Goal: Task Accomplishment & Management: Complete application form

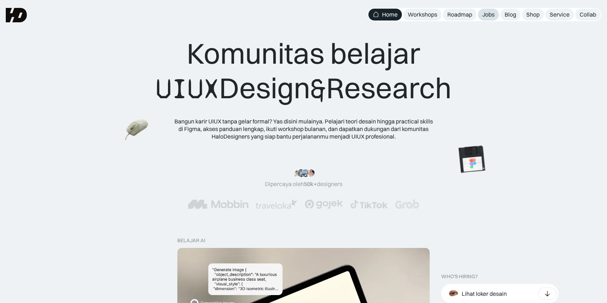
click at [491, 18] on div "Jobs" at bounding box center [488, 15] width 12 height 8
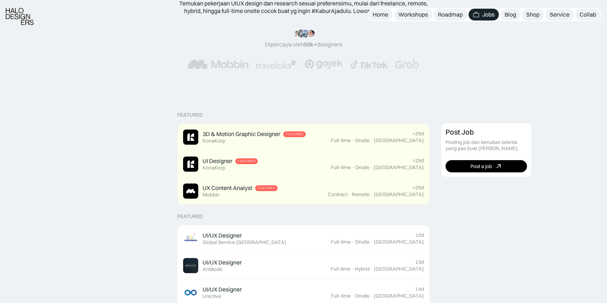
scroll to position [216, 0]
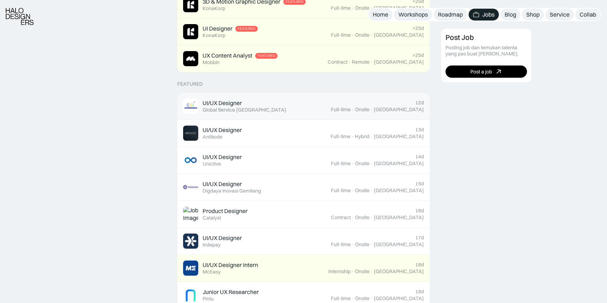
click at [231, 106] on div "UI/UX Designer" at bounding box center [221, 103] width 39 height 8
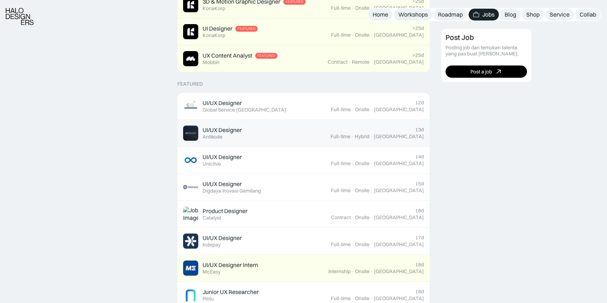
click at [234, 138] on div "UI/UX Designer Featured Antikode" at bounding box center [221, 133] width 39 height 14
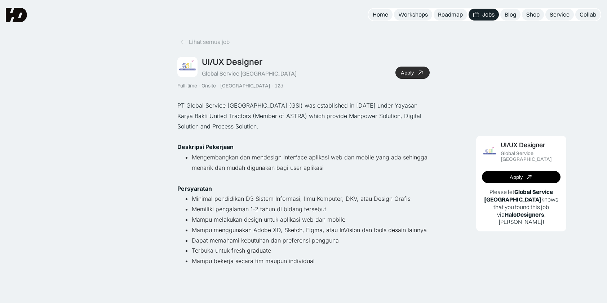
click at [403, 74] on div "Apply" at bounding box center [407, 73] width 13 height 6
